Goal: Transaction & Acquisition: Purchase product/service

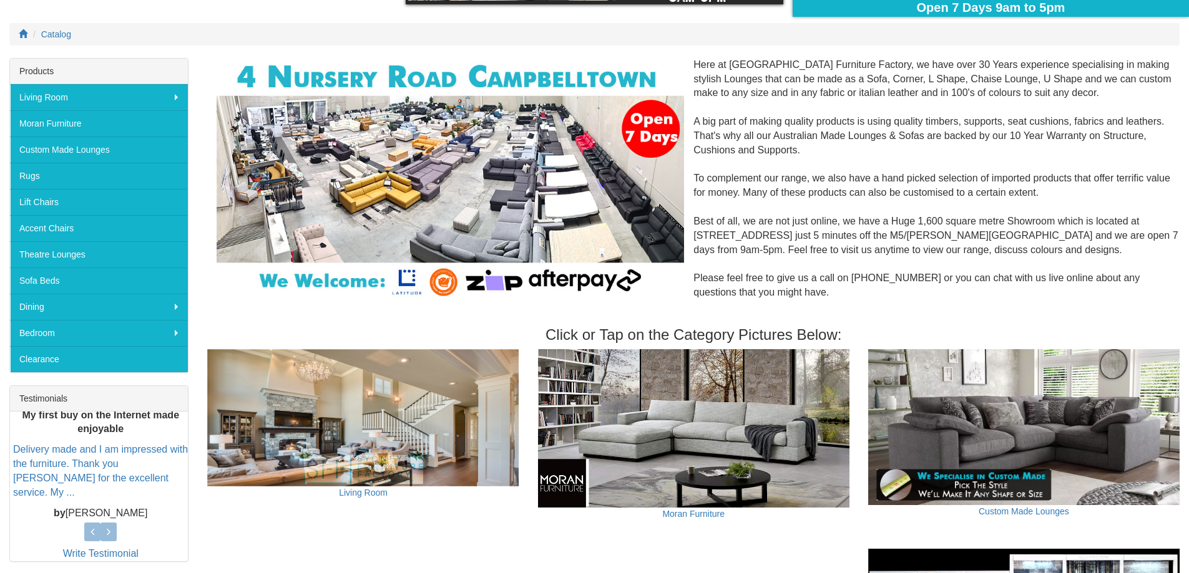
scroll to position [125, 0]
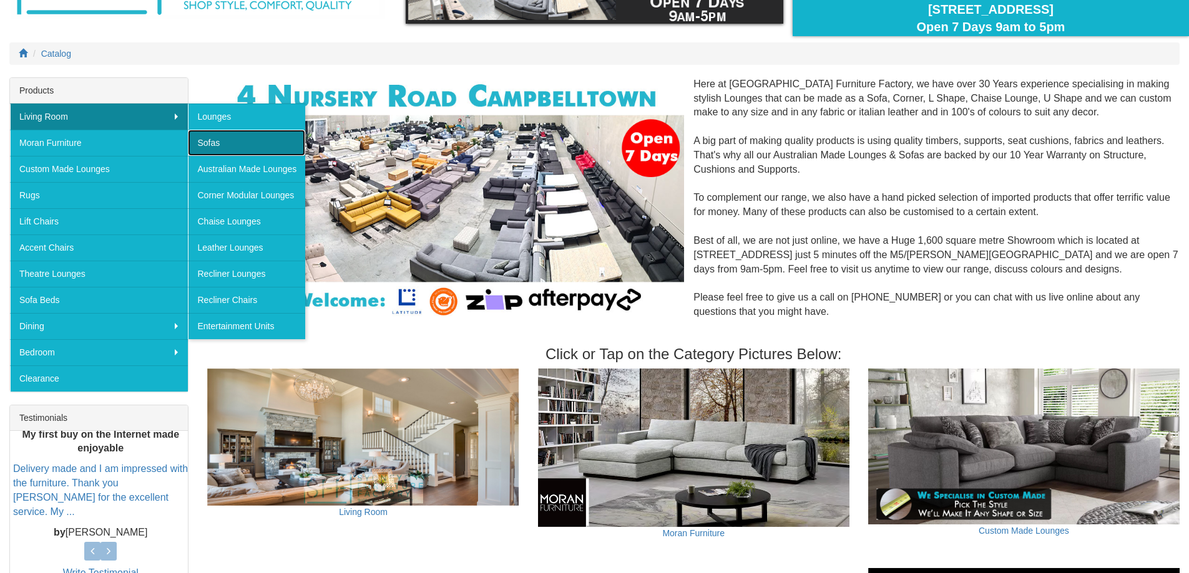
click at [213, 139] on link "Sofas" at bounding box center [246, 143] width 117 height 26
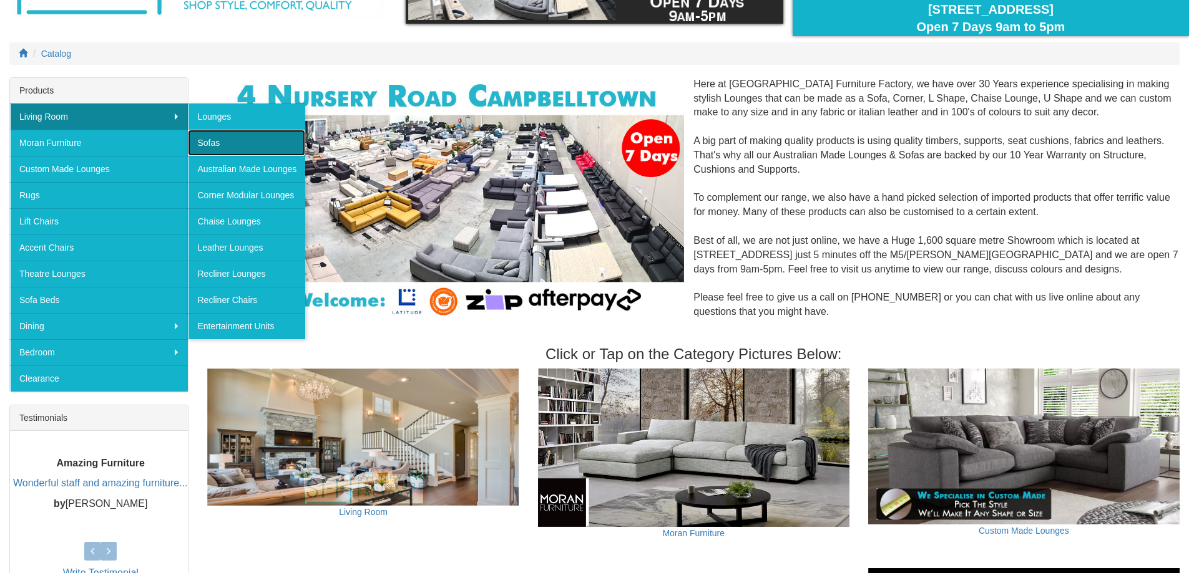
click at [213, 139] on link "Sofas" at bounding box center [246, 143] width 117 height 26
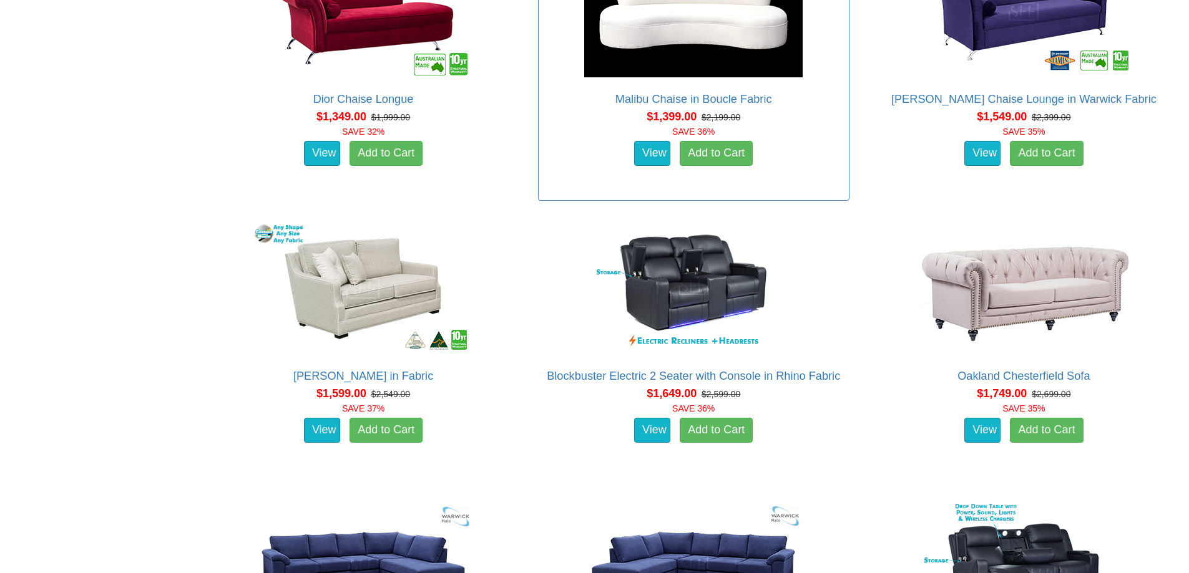
scroll to position [1747, 0]
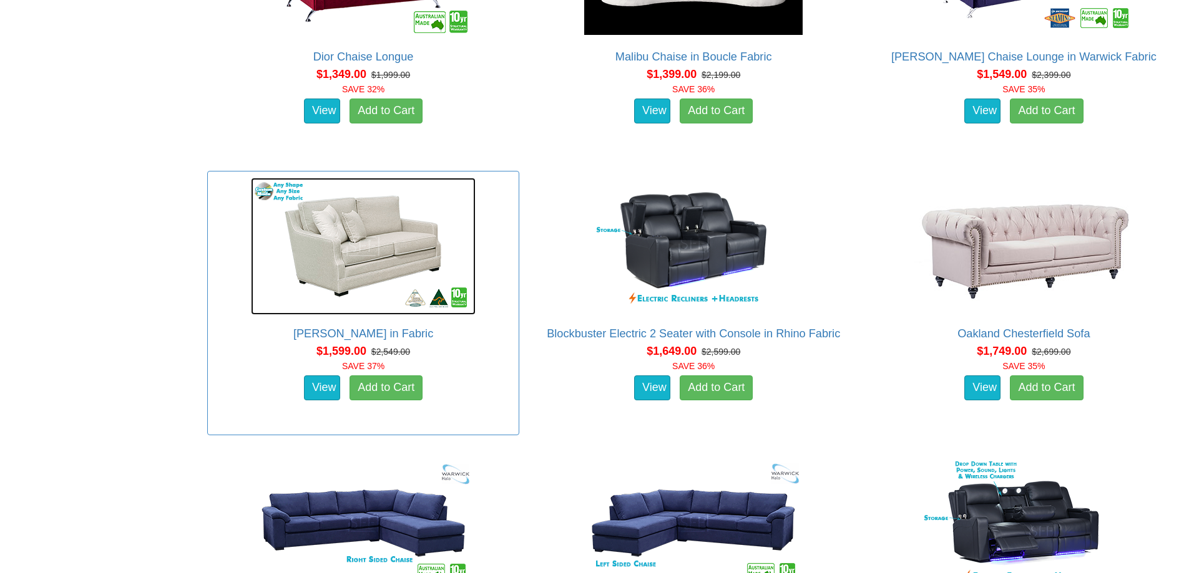
click at [386, 252] on img at bounding box center [363, 246] width 225 height 137
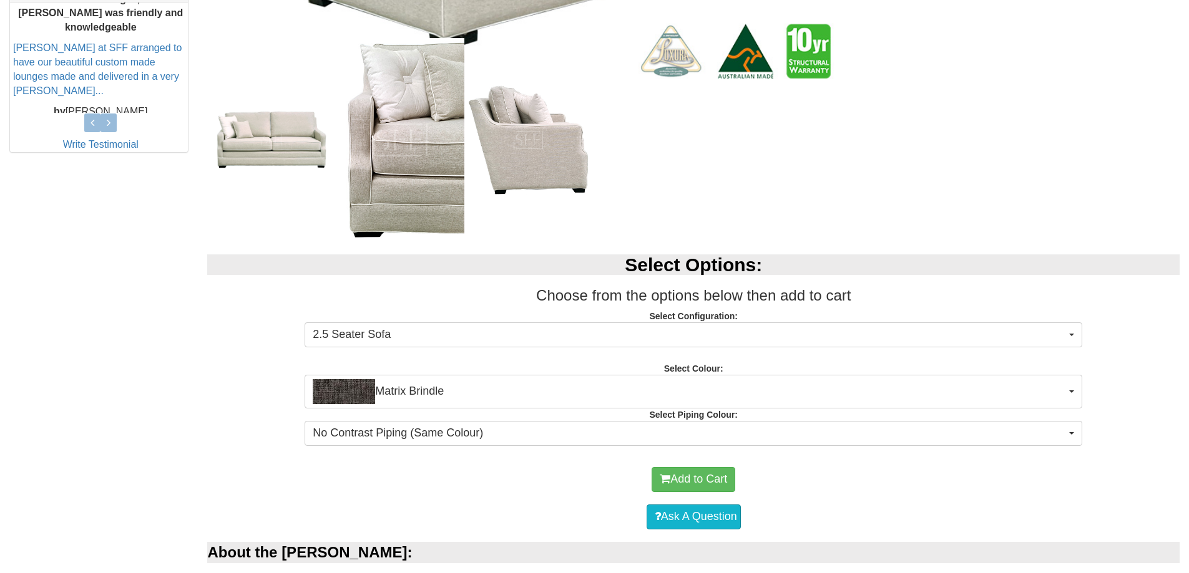
scroll to position [562, 0]
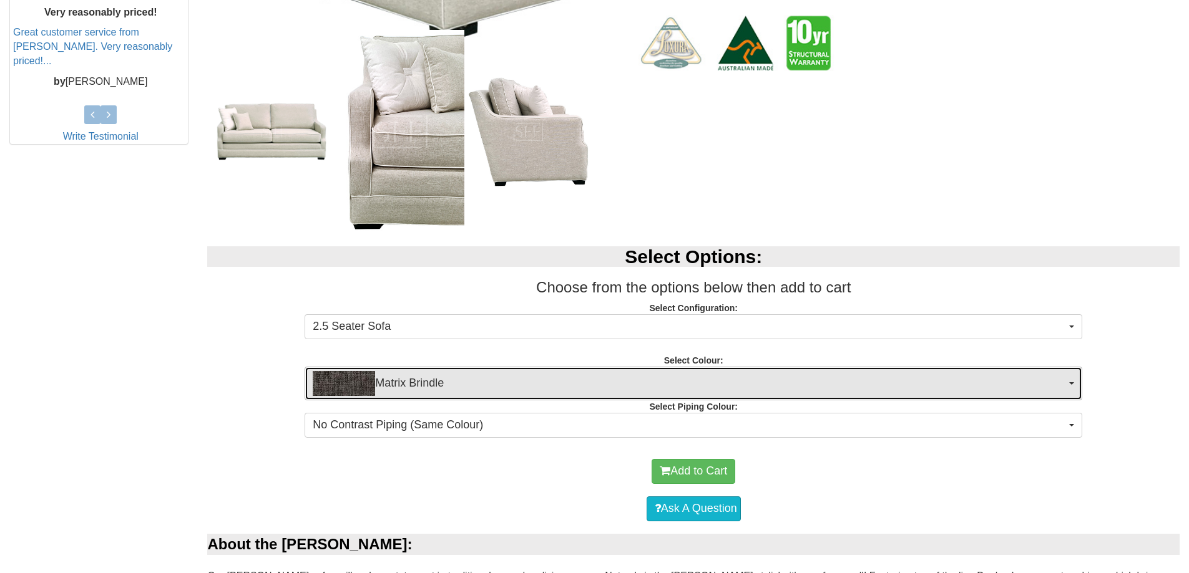
click at [651, 387] on span "Matrix Brindle" at bounding box center [689, 383] width 753 height 25
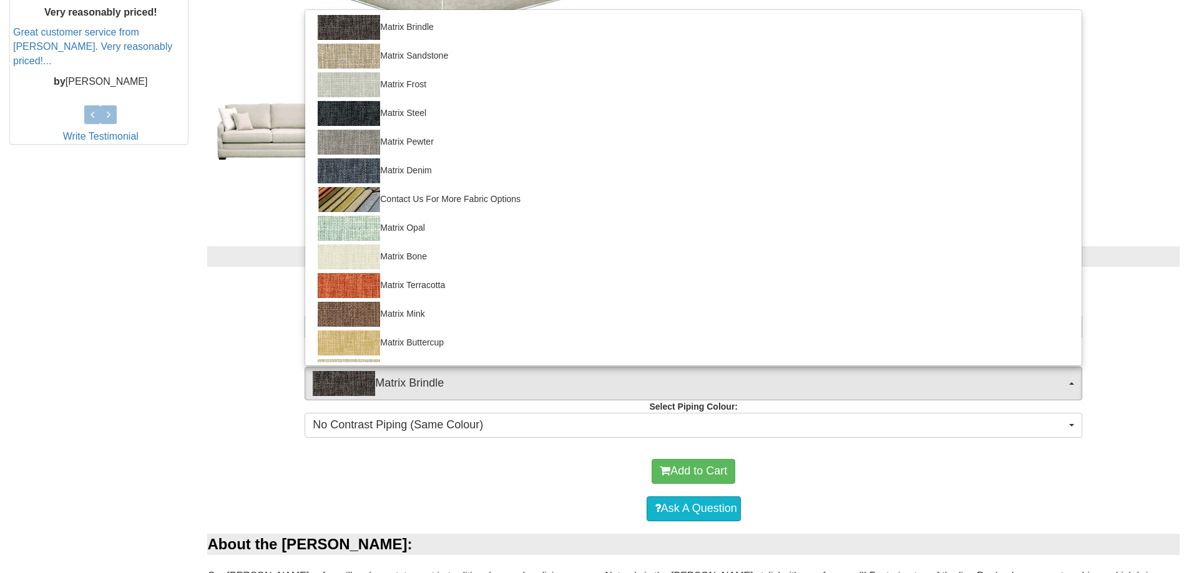
click at [210, 306] on p "Select Configuration: 2.5 Seater Sofa 2.5 Seater Sofa Arm Chair (-$350.00) 2 Se…" at bounding box center [693, 319] width 972 height 34
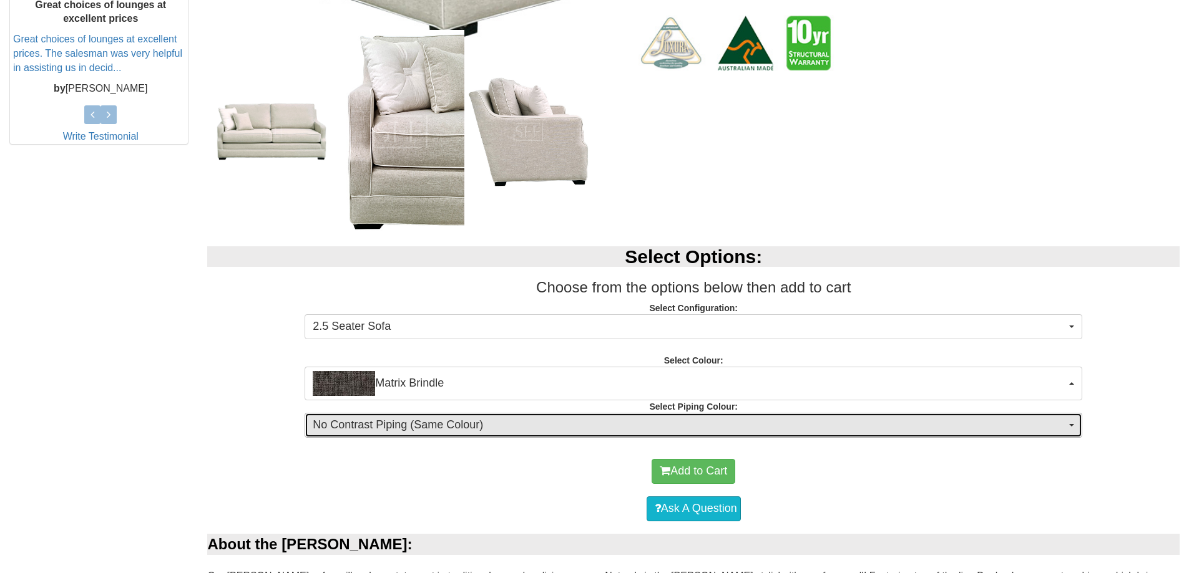
click at [727, 426] on span "No Contrast Piping (Same Colour)" at bounding box center [689, 425] width 753 height 16
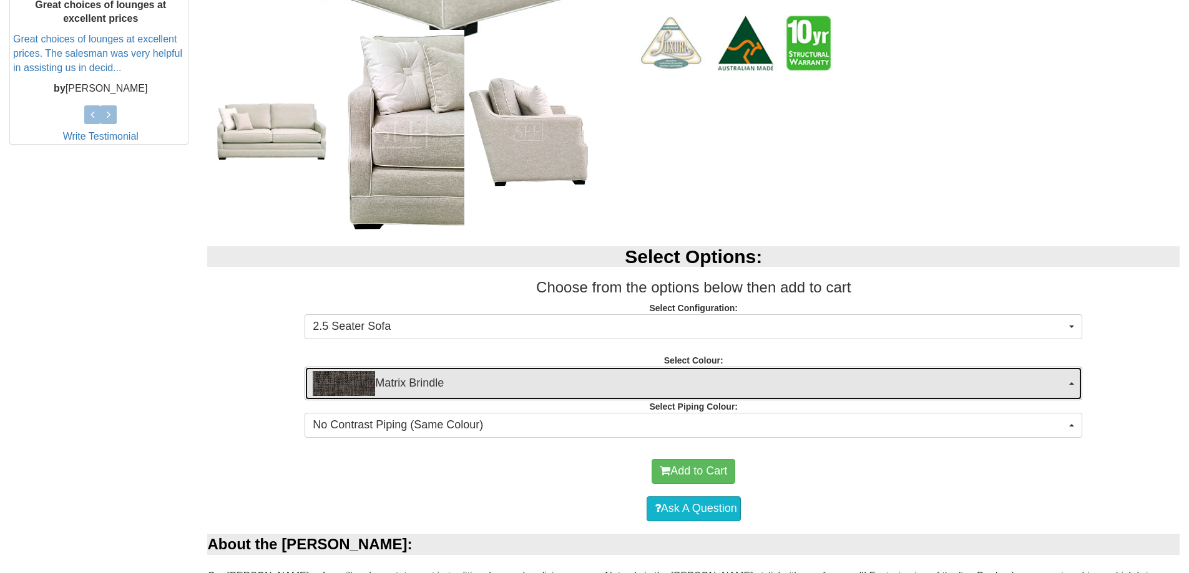
click at [505, 389] on span "Matrix Brindle" at bounding box center [689, 383] width 753 height 25
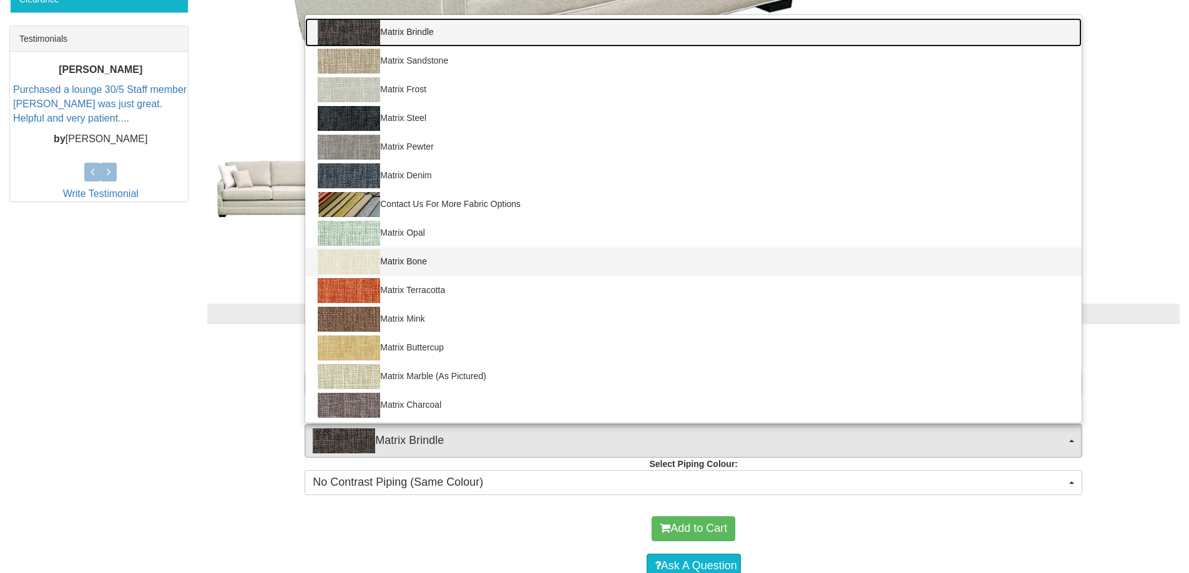
scroll to position [499, 0]
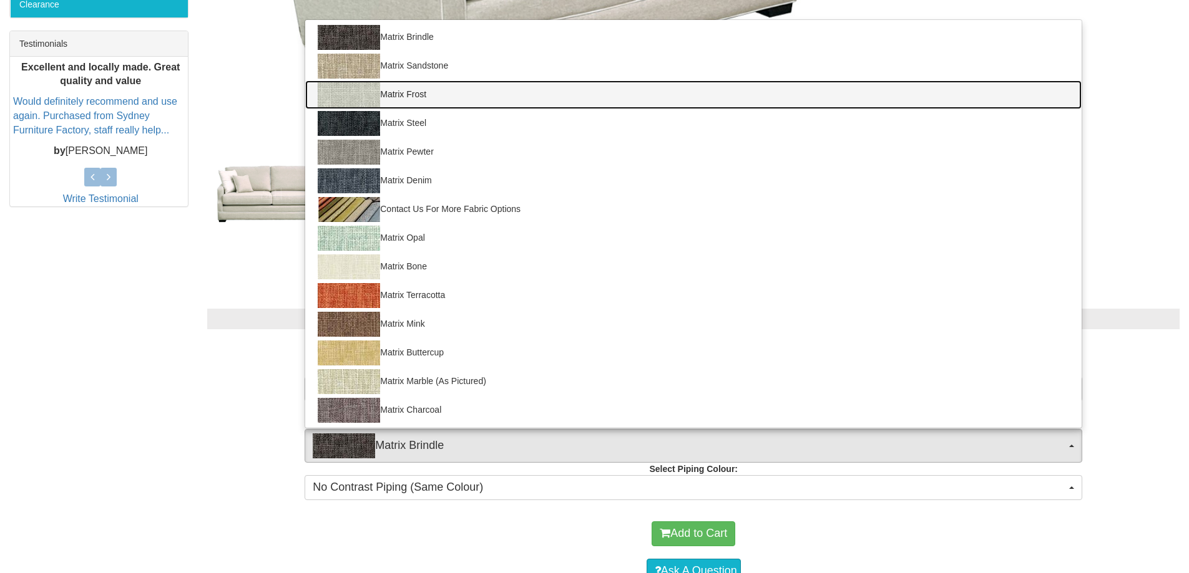
click at [421, 99] on link "Matrix Frost" at bounding box center [693, 94] width 776 height 29
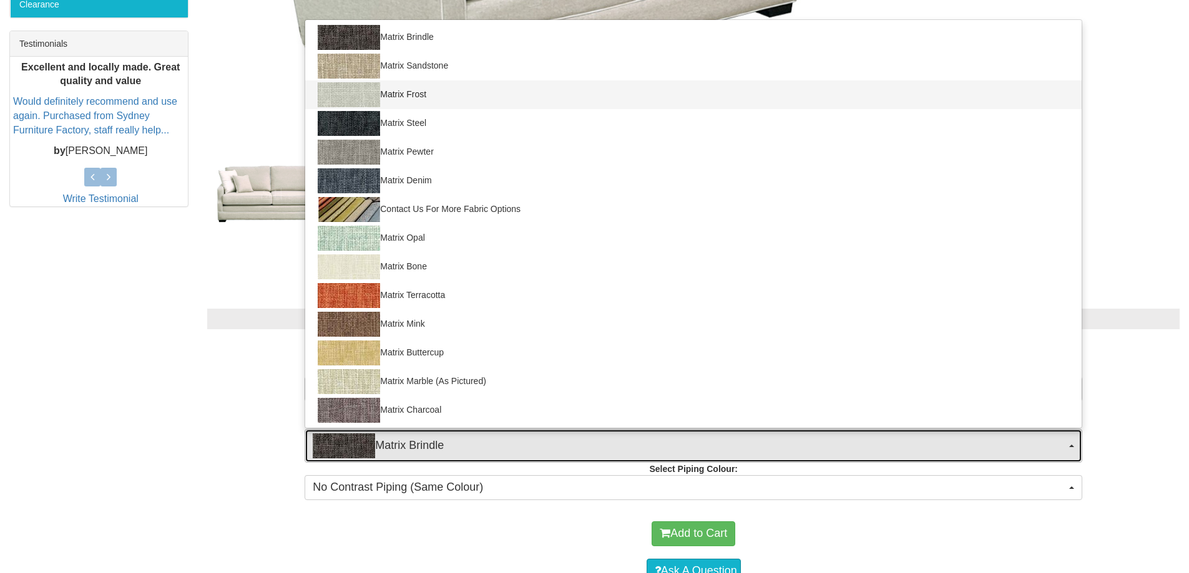
select select "900"
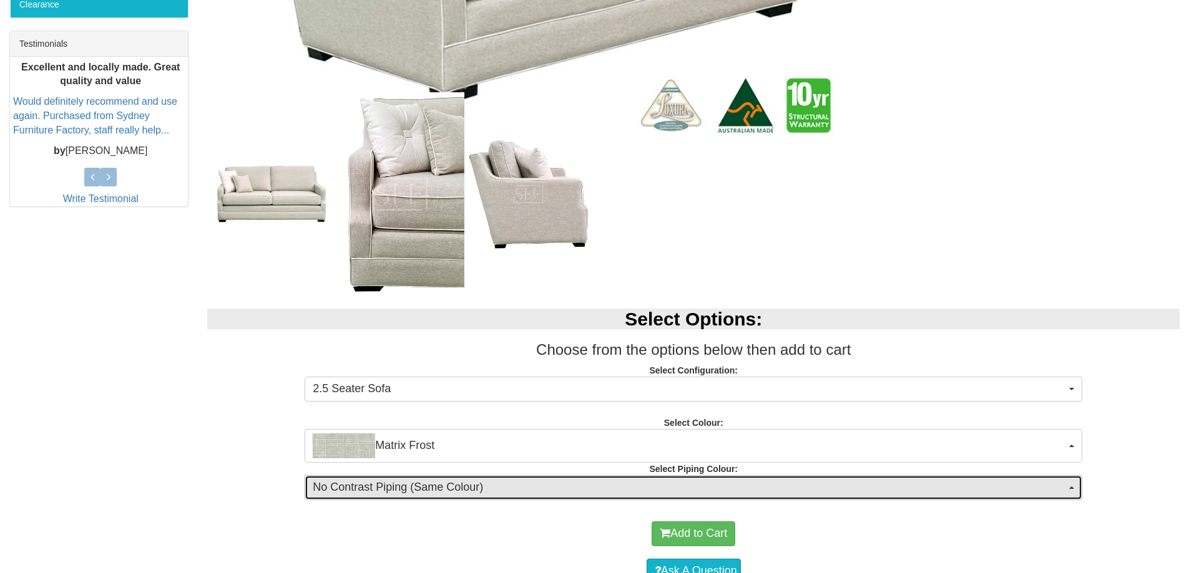
click at [747, 486] on span "No Contrast Piping (Same Colour)" at bounding box center [689, 488] width 753 height 16
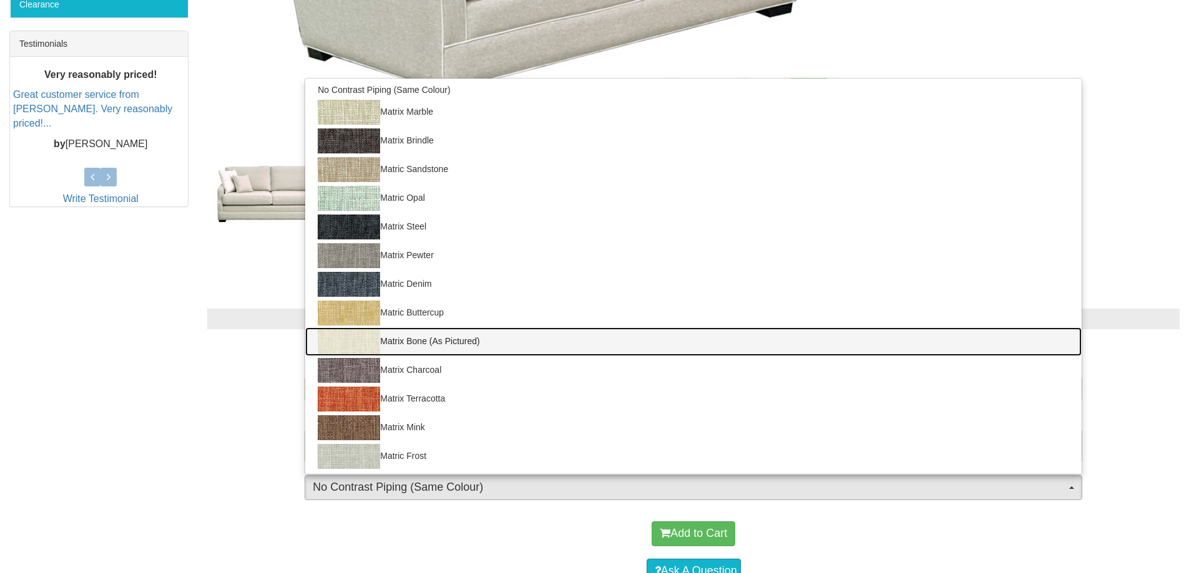
click at [431, 337] on link "Matrix Bone (As Pictured)" at bounding box center [693, 342] width 776 height 29
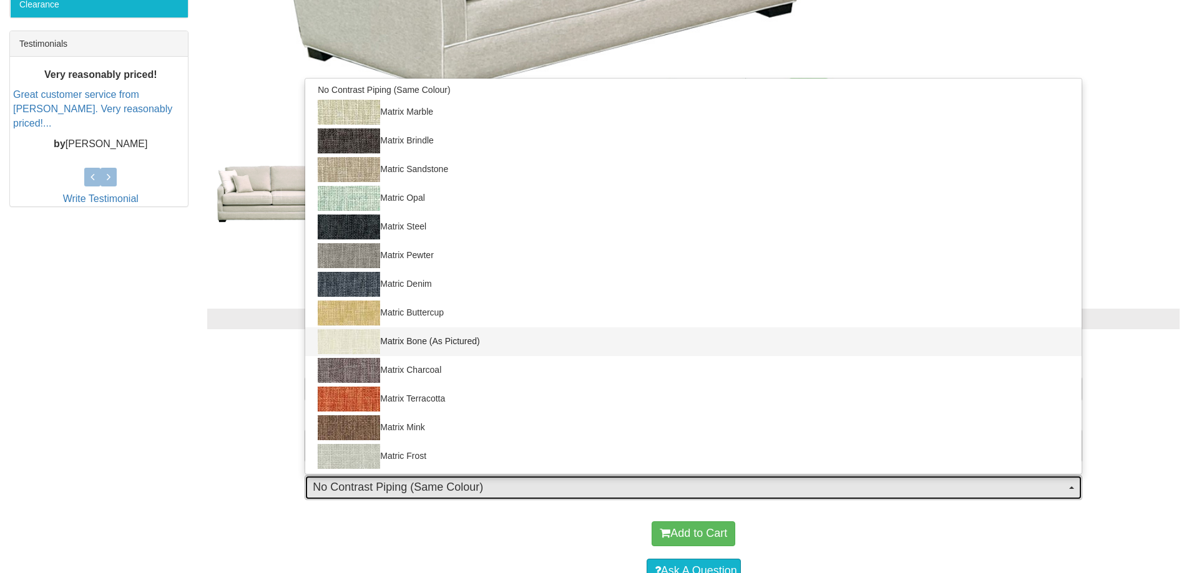
select select "1659"
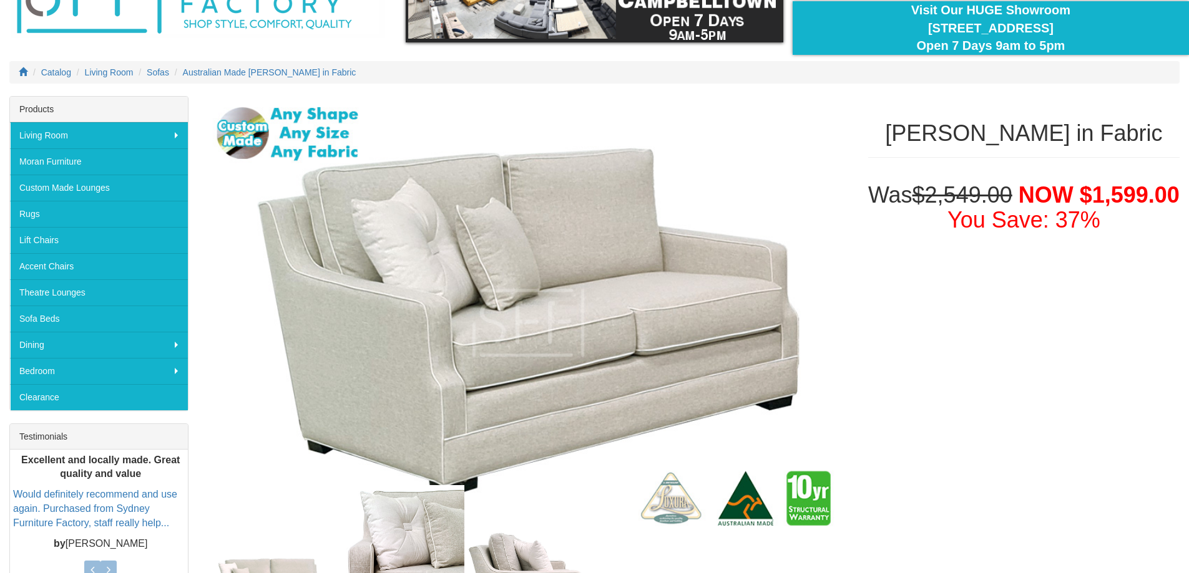
scroll to position [0, 0]
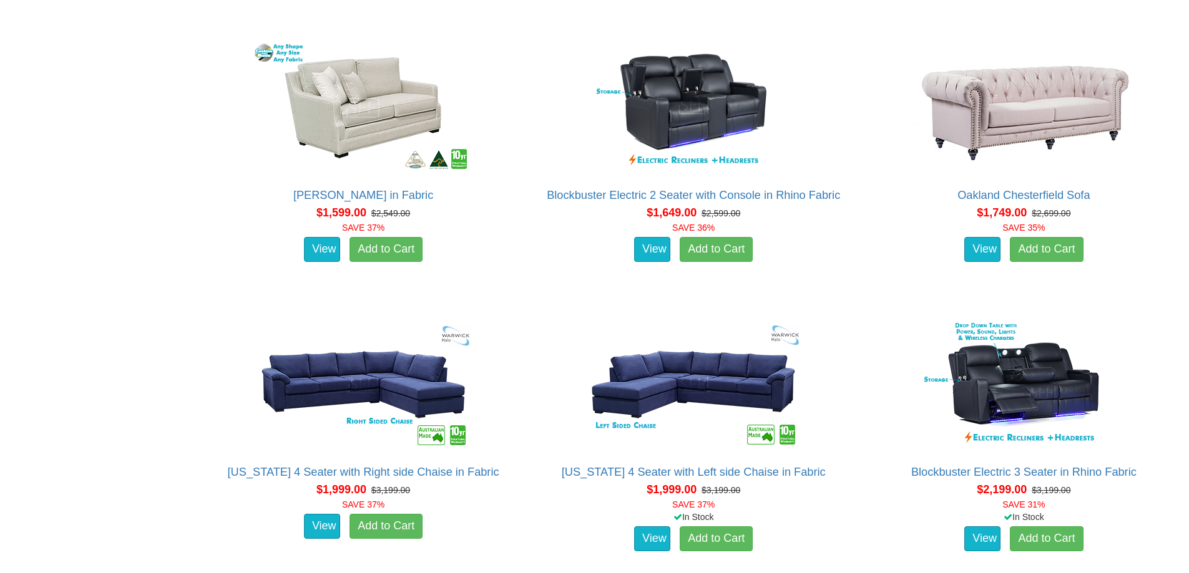
scroll to position [1997, 0]
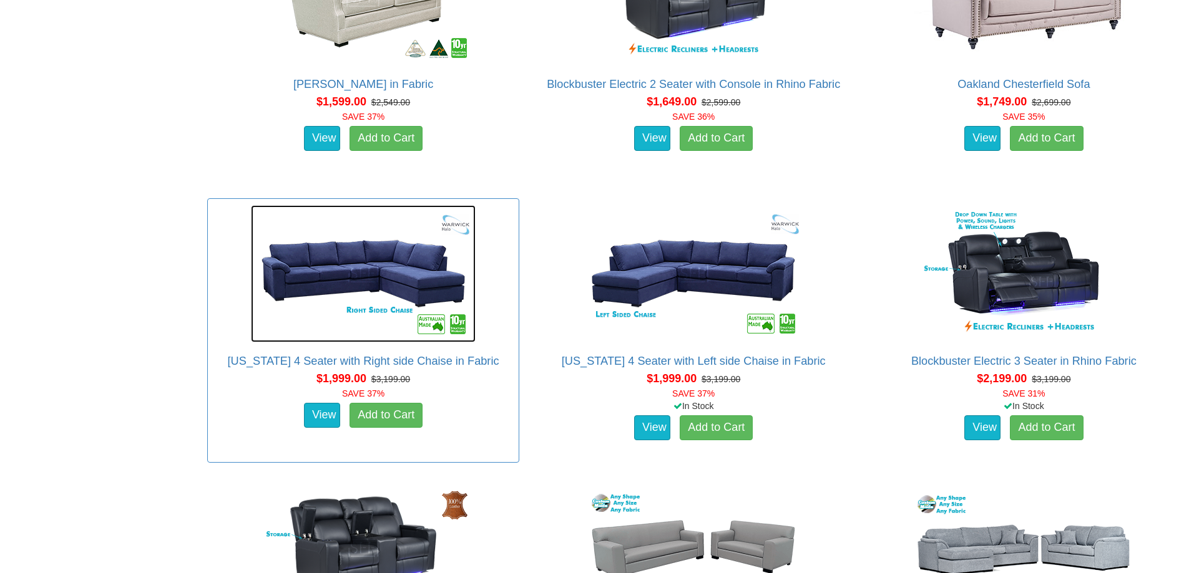
click at [329, 279] on img at bounding box center [363, 273] width 225 height 137
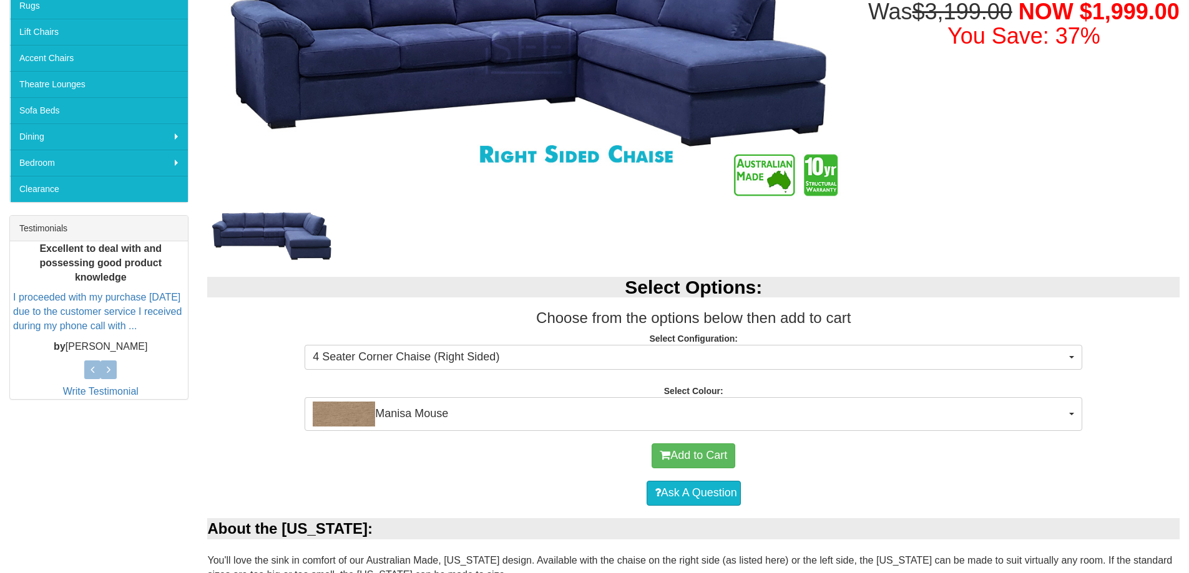
scroll to position [374, 0]
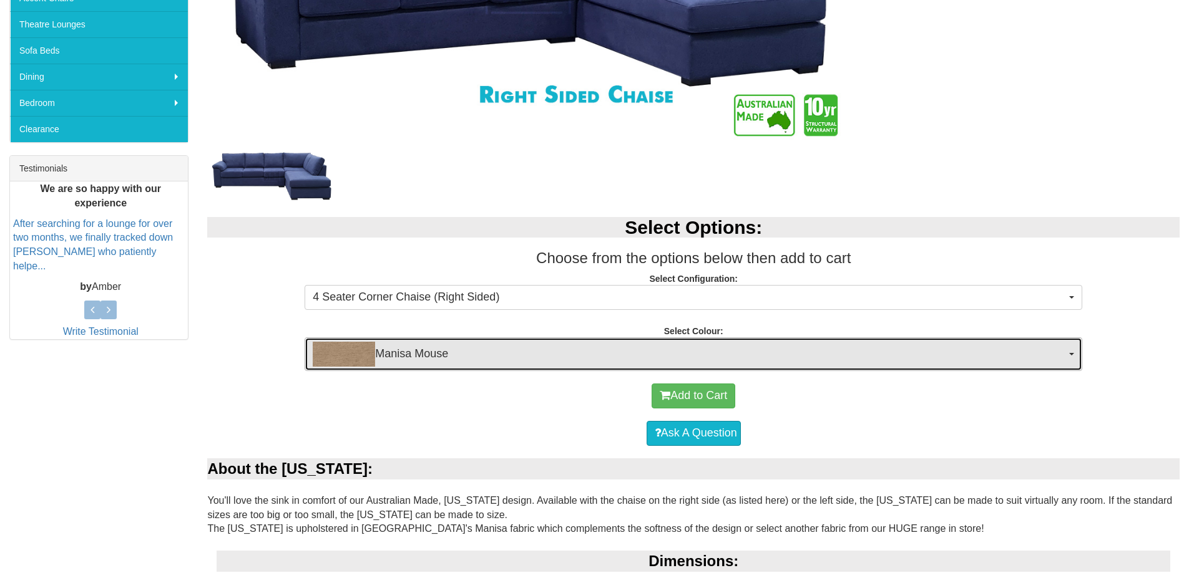
click at [454, 354] on span "Manisa Mouse" at bounding box center [689, 354] width 753 height 25
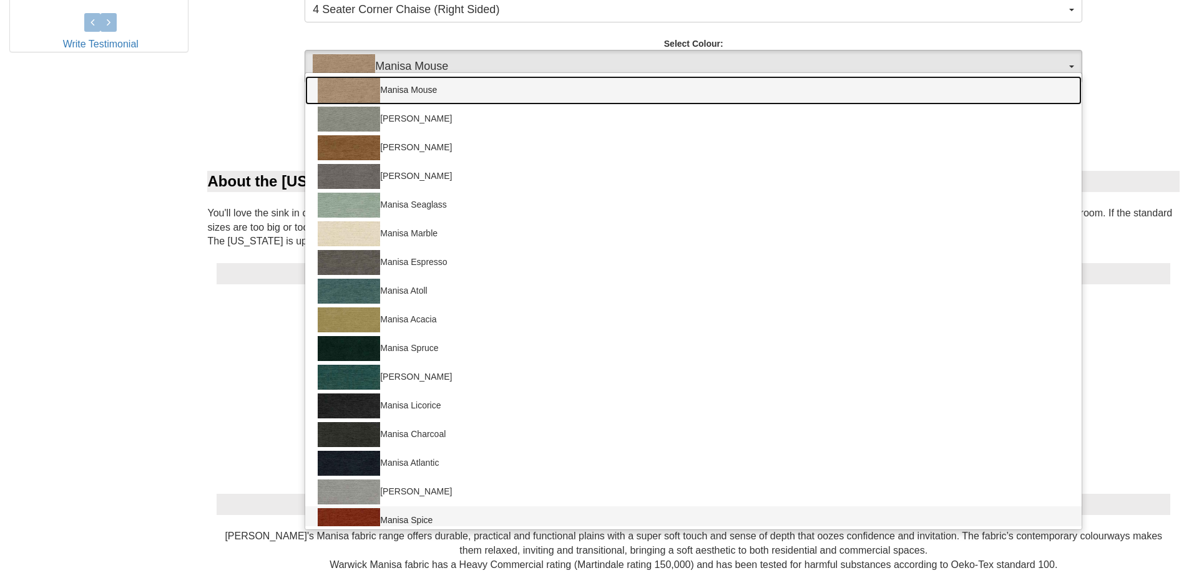
scroll to position [624, 0]
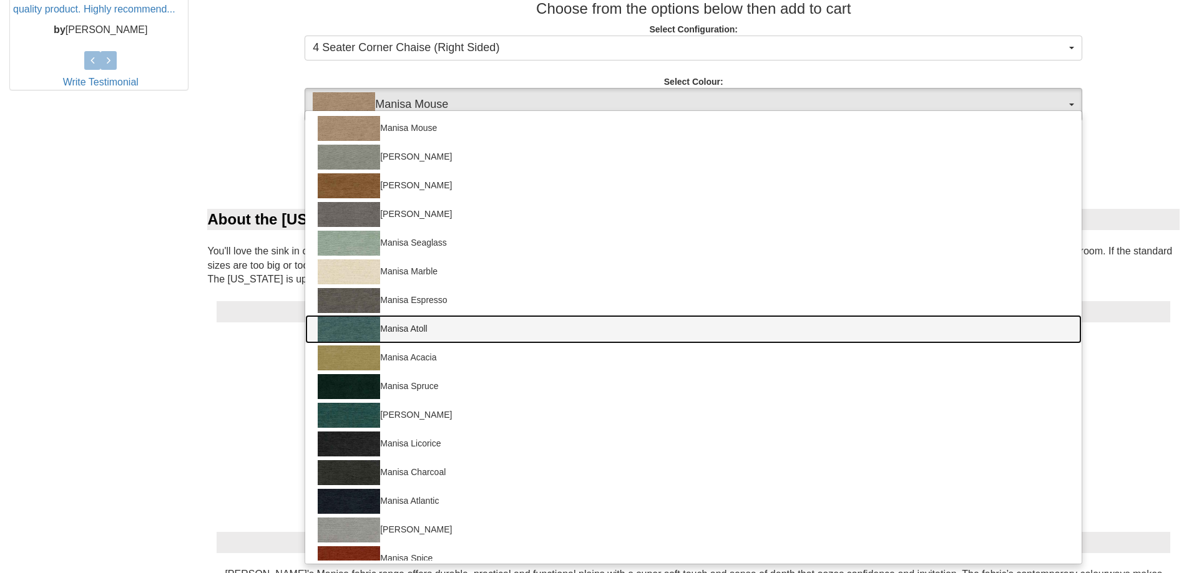
click at [417, 329] on link "Manisa Atoll" at bounding box center [693, 329] width 776 height 29
select select "1521"
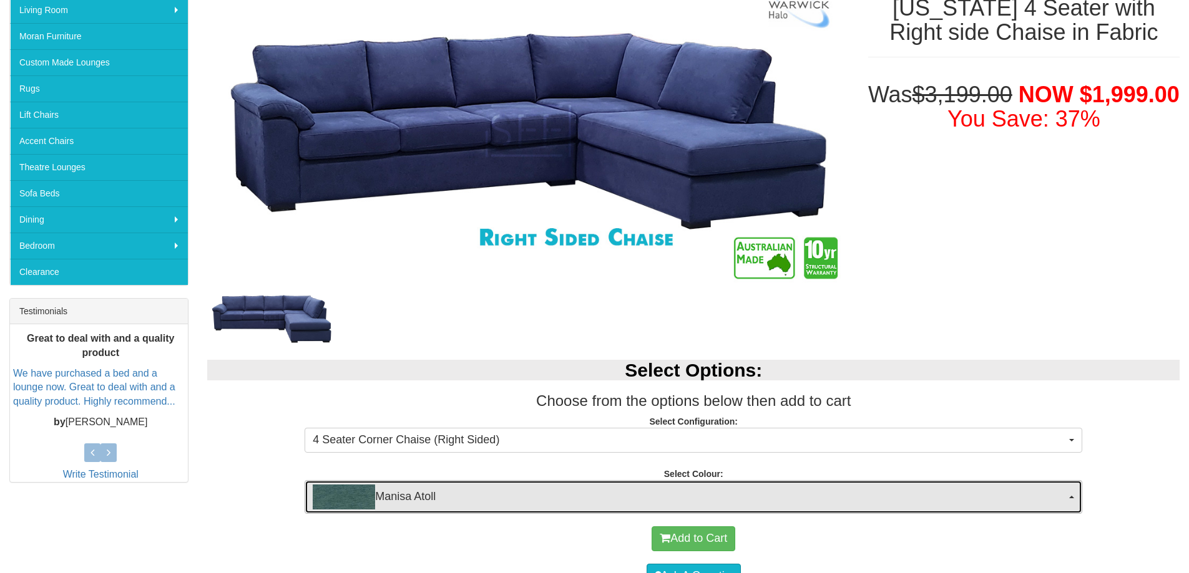
scroll to position [187, 0]
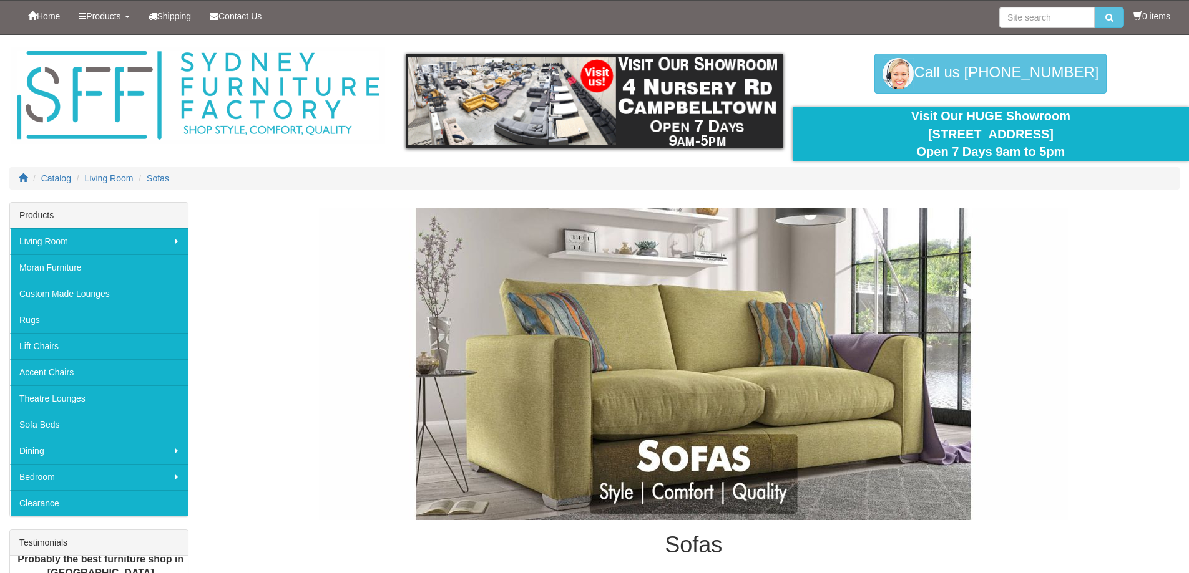
scroll to position [1997, 0]
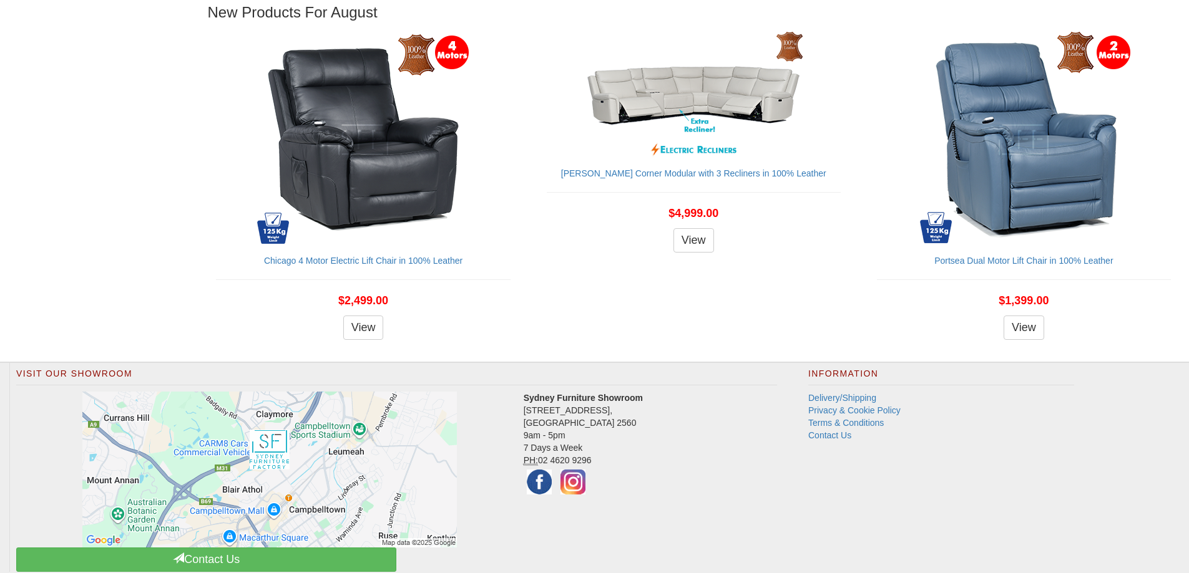
scroll to position [1481, 0]
